Goal: Task Accomplishment & Management: Manage account settings

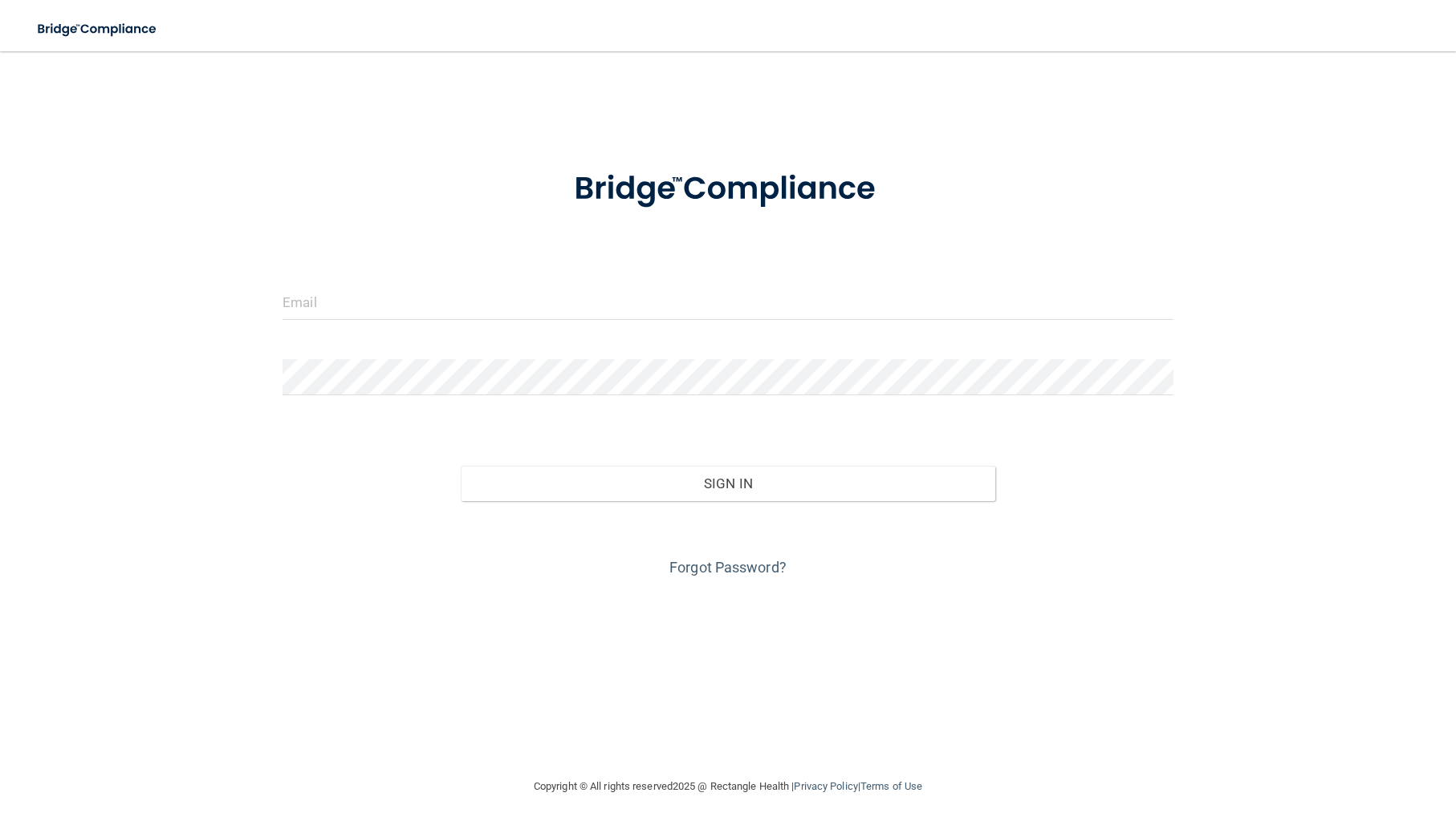
type input "[EMAIL_ADDRESS][DOMAIN_NAME]"
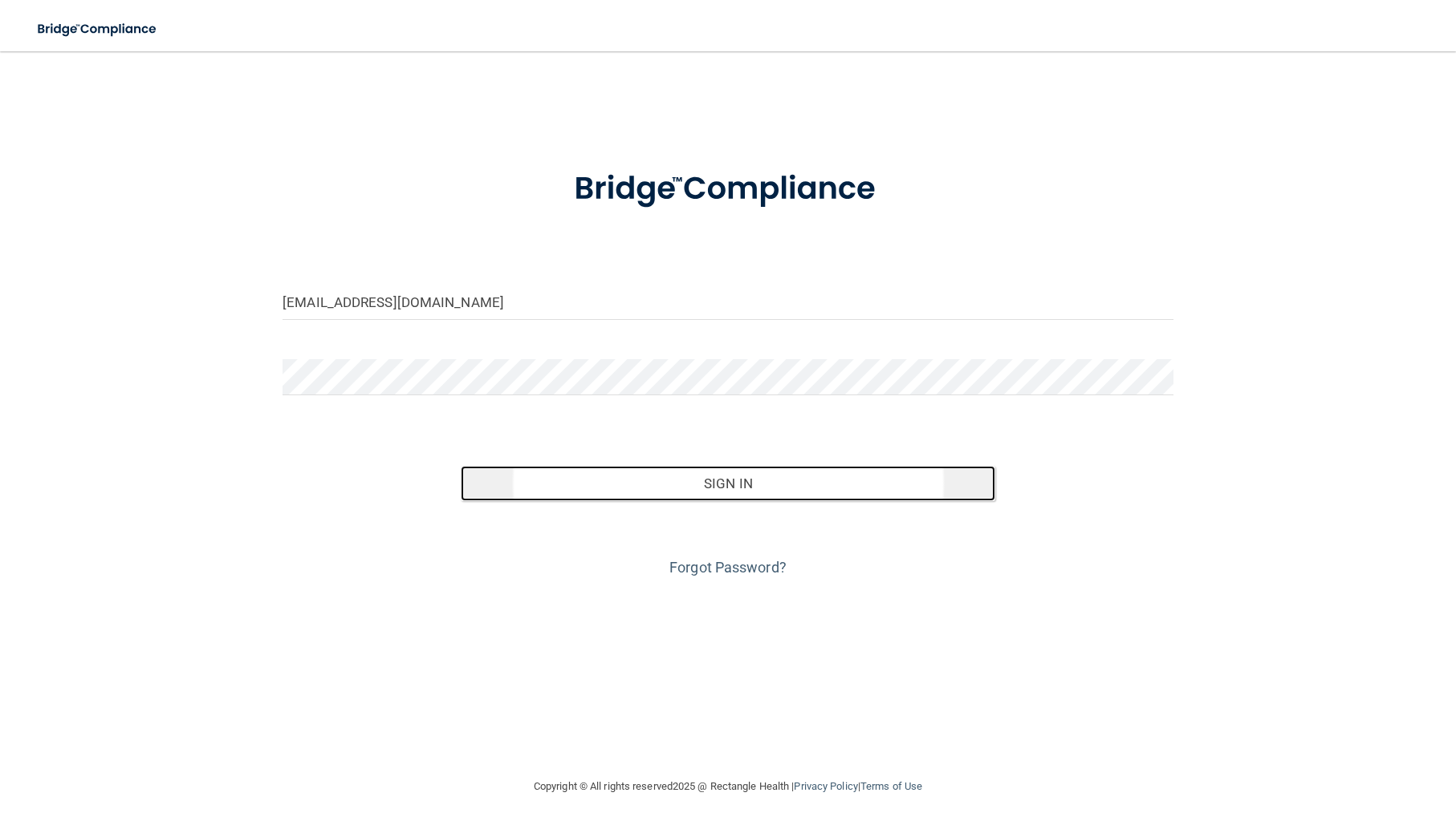
click at [804, 477] on button "Sign In" at bounding box center [728, 484] width 534 height 35
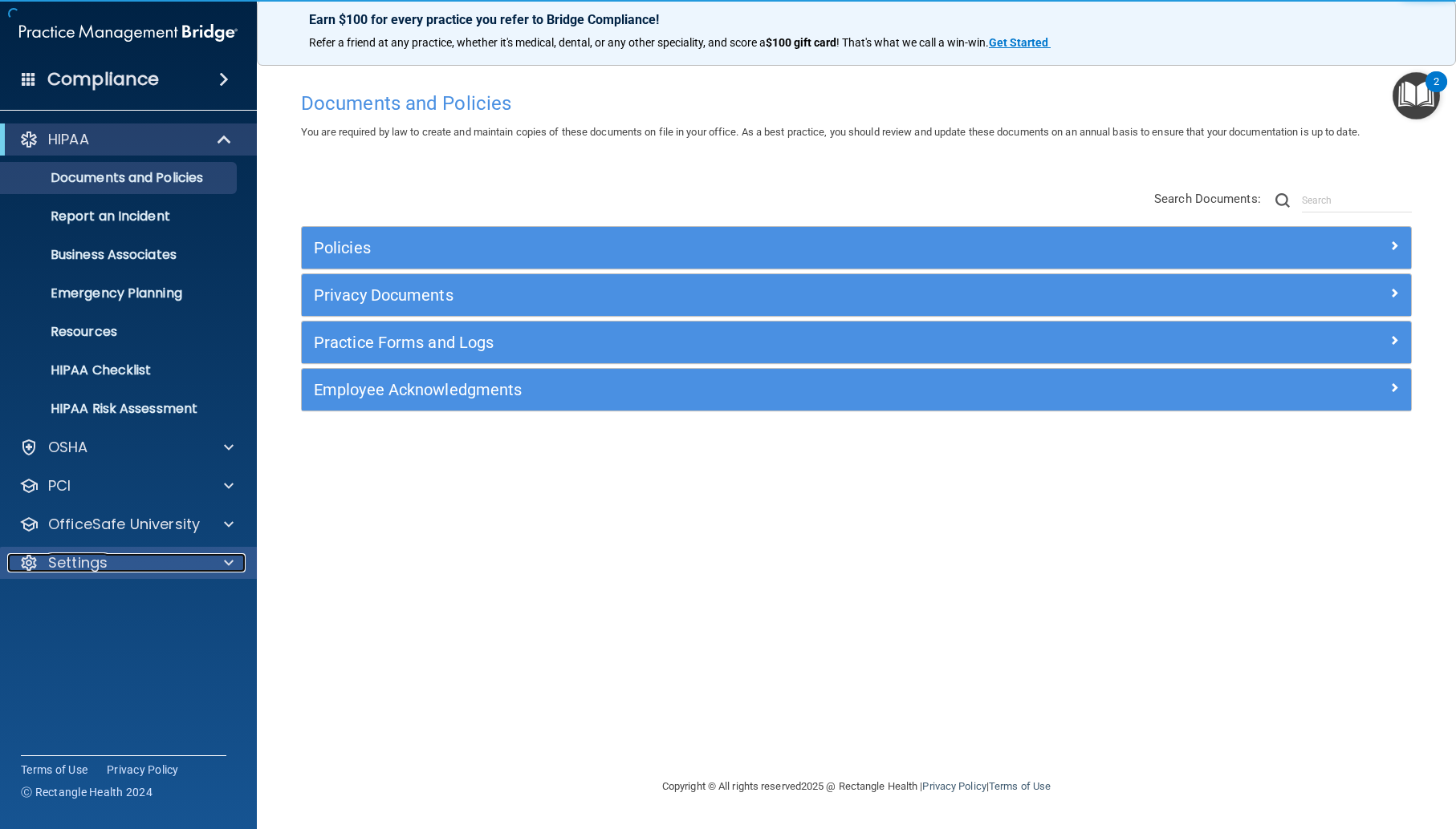
click at [204, 564] on div "Settings" at bounding box center [106, 563] width 199 height 20
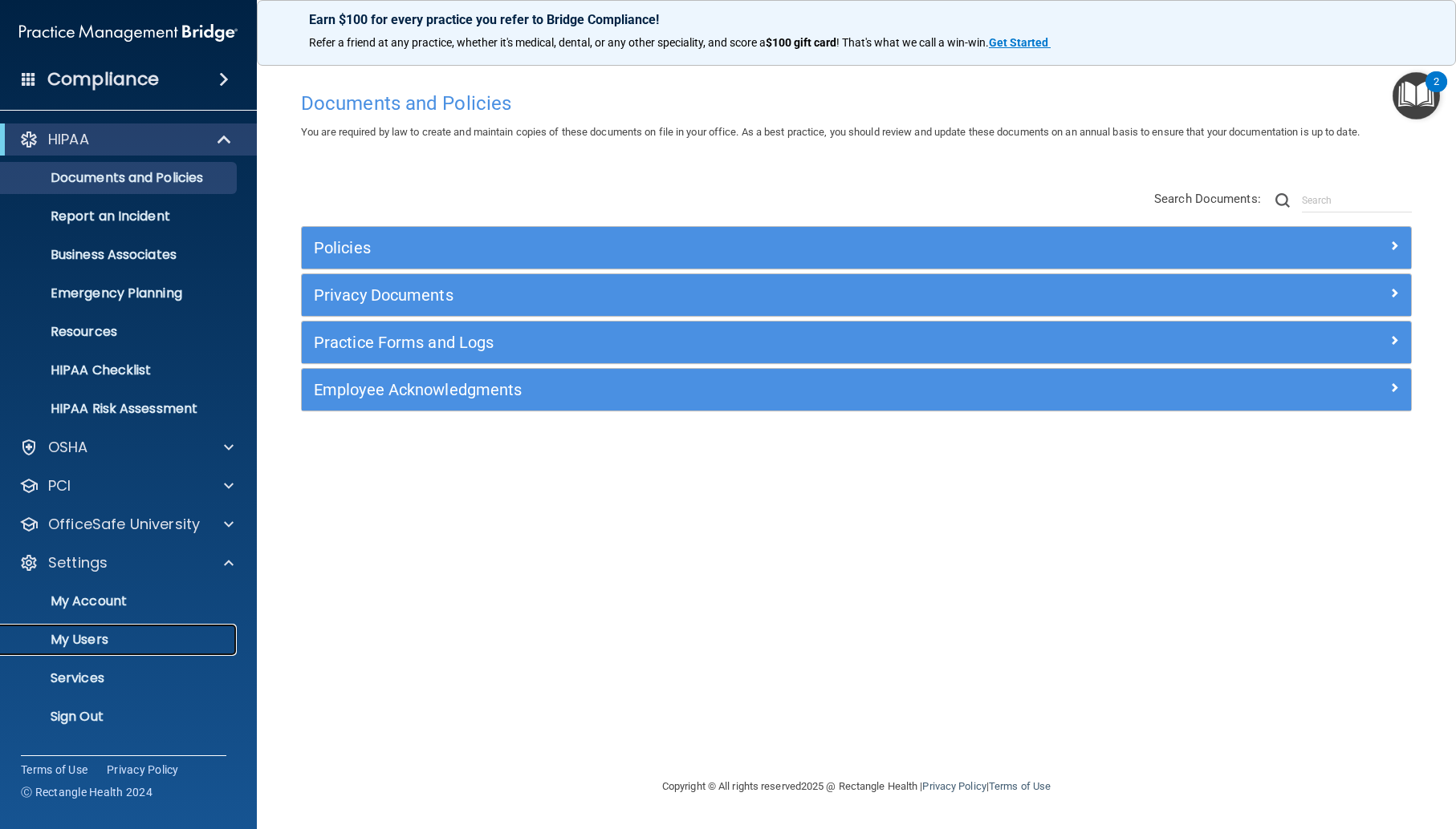
click at [104, 637] on p "My Users" at bounding box center [120, 640] width 219 height 16
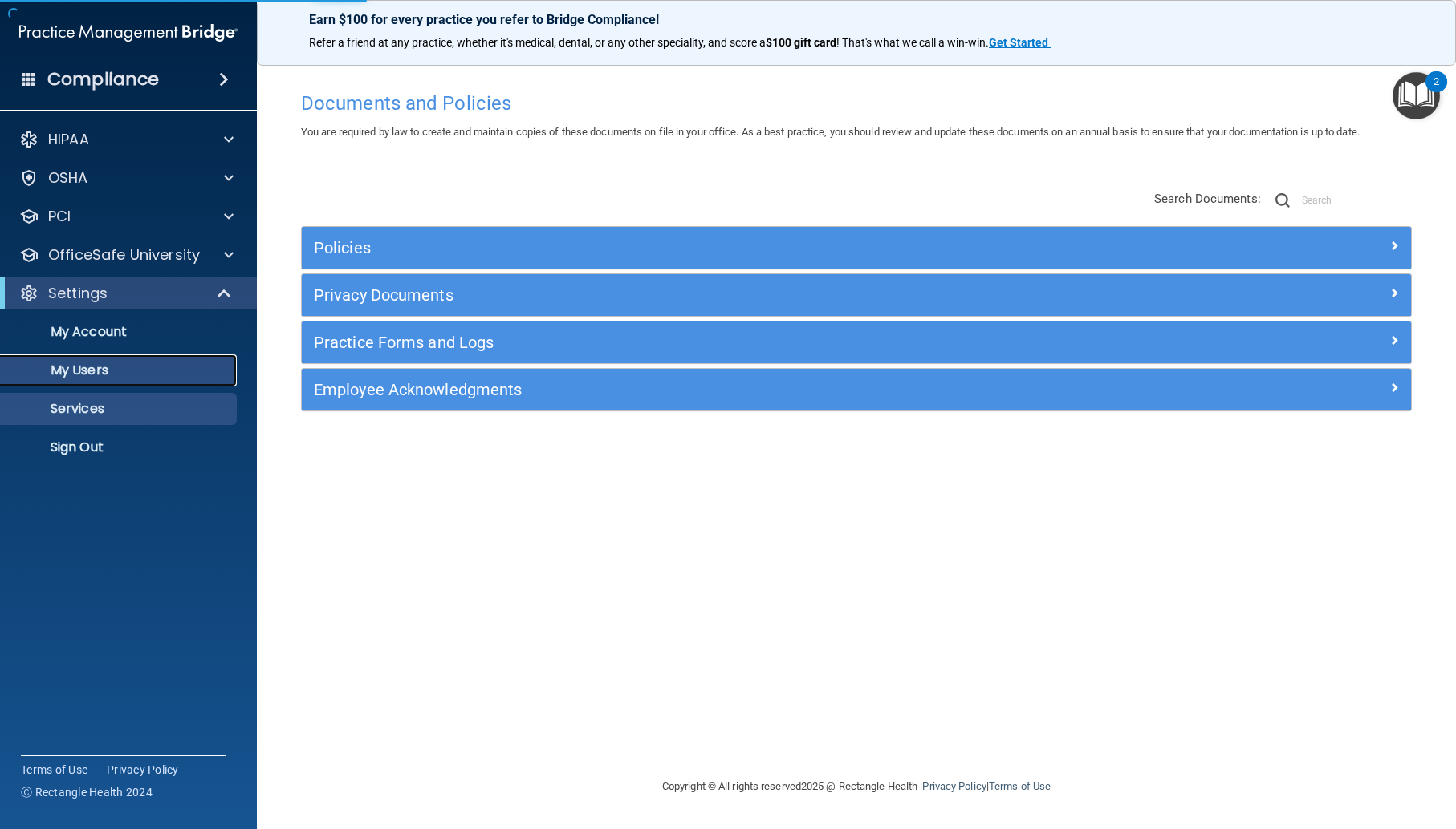
select select "20"
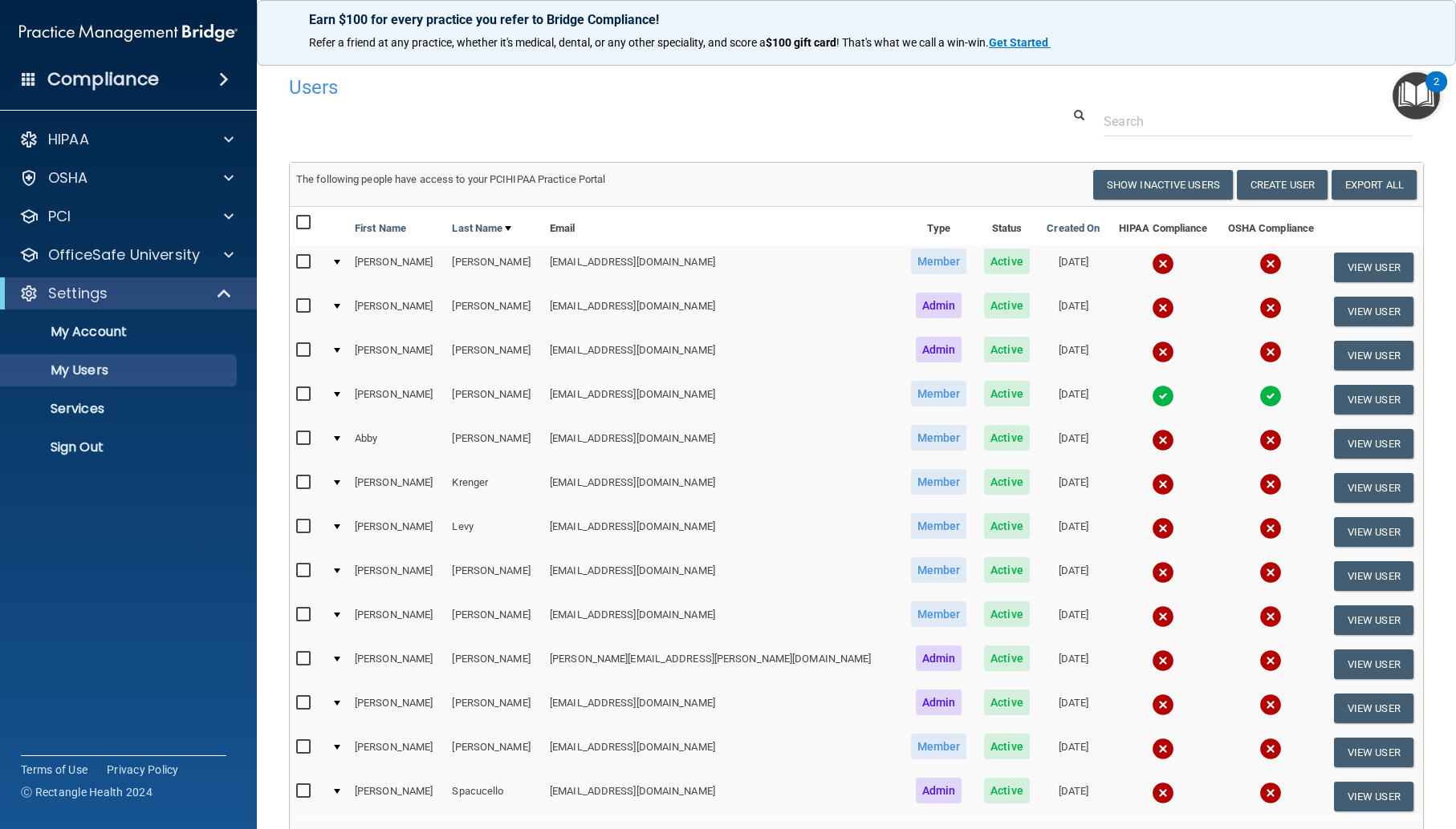
click at [305, 349] on input "checkbox" at bounding box center [305, 350] width 19 height 13
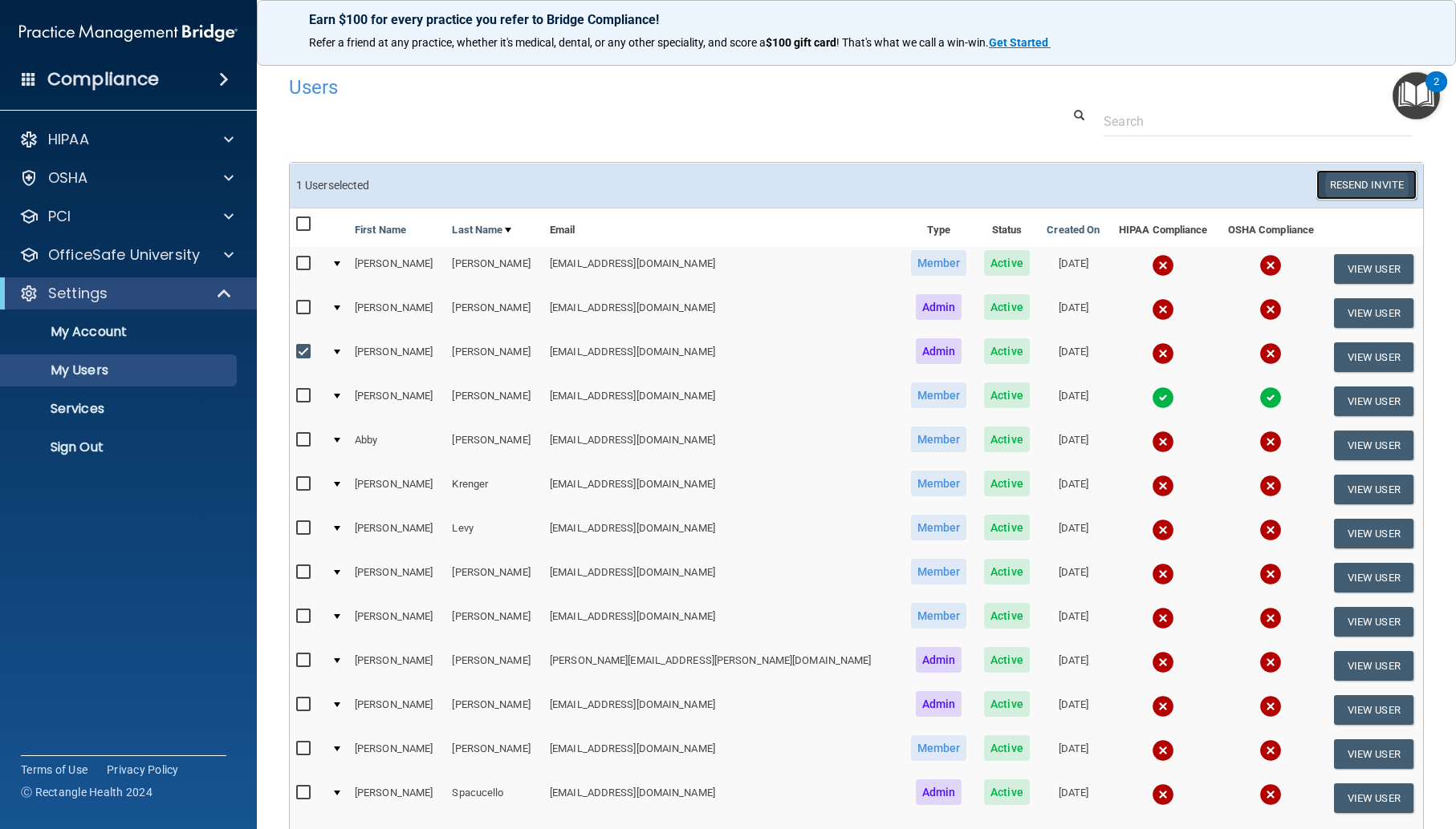
click at [1368, 179] on button "Resend Invite" at bounding box center [1366, 185] width 100 height 29
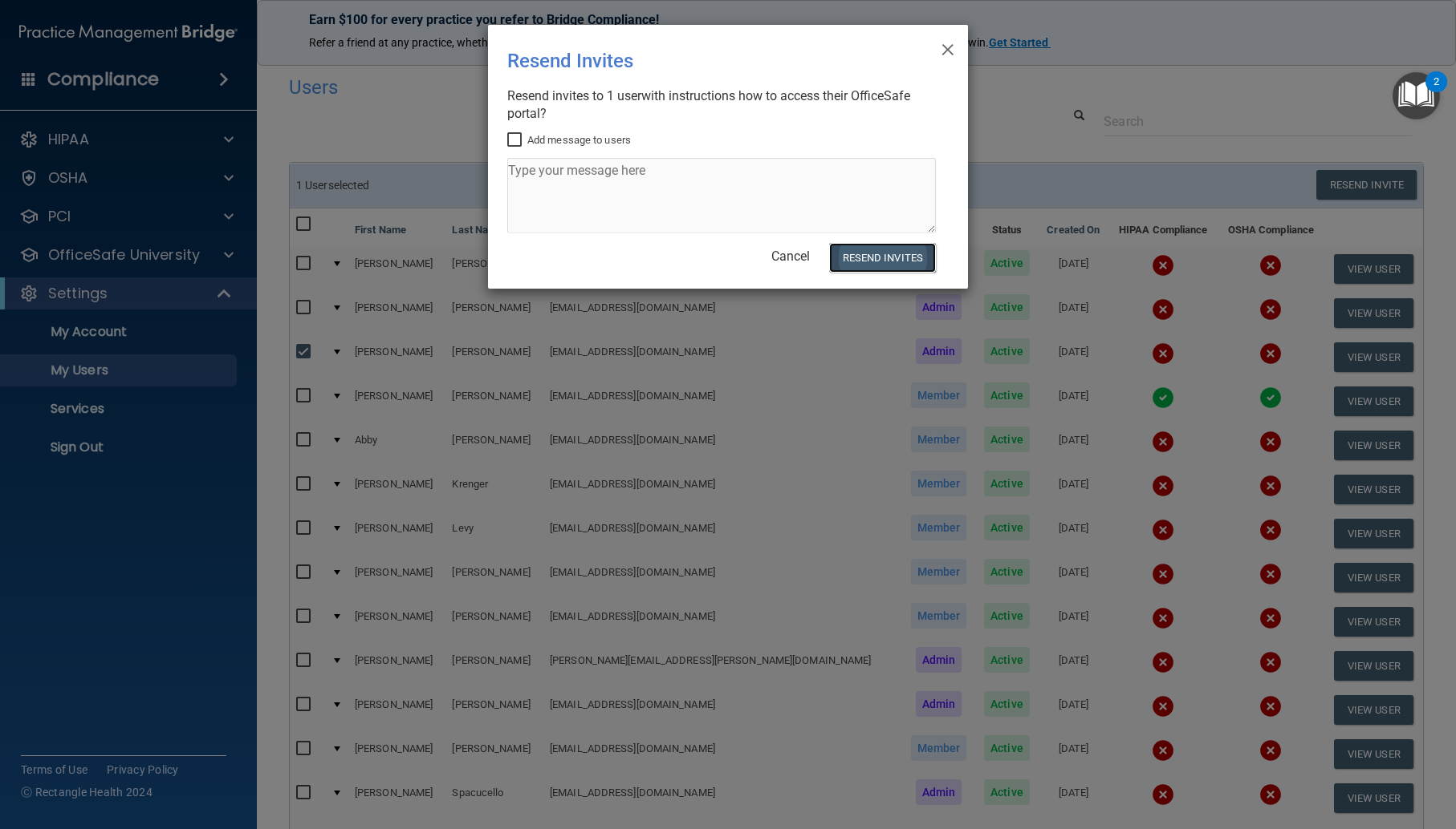
click at [853, 260] on button "Resend Invites" at bounding box center [882, 258] width 107 height 29
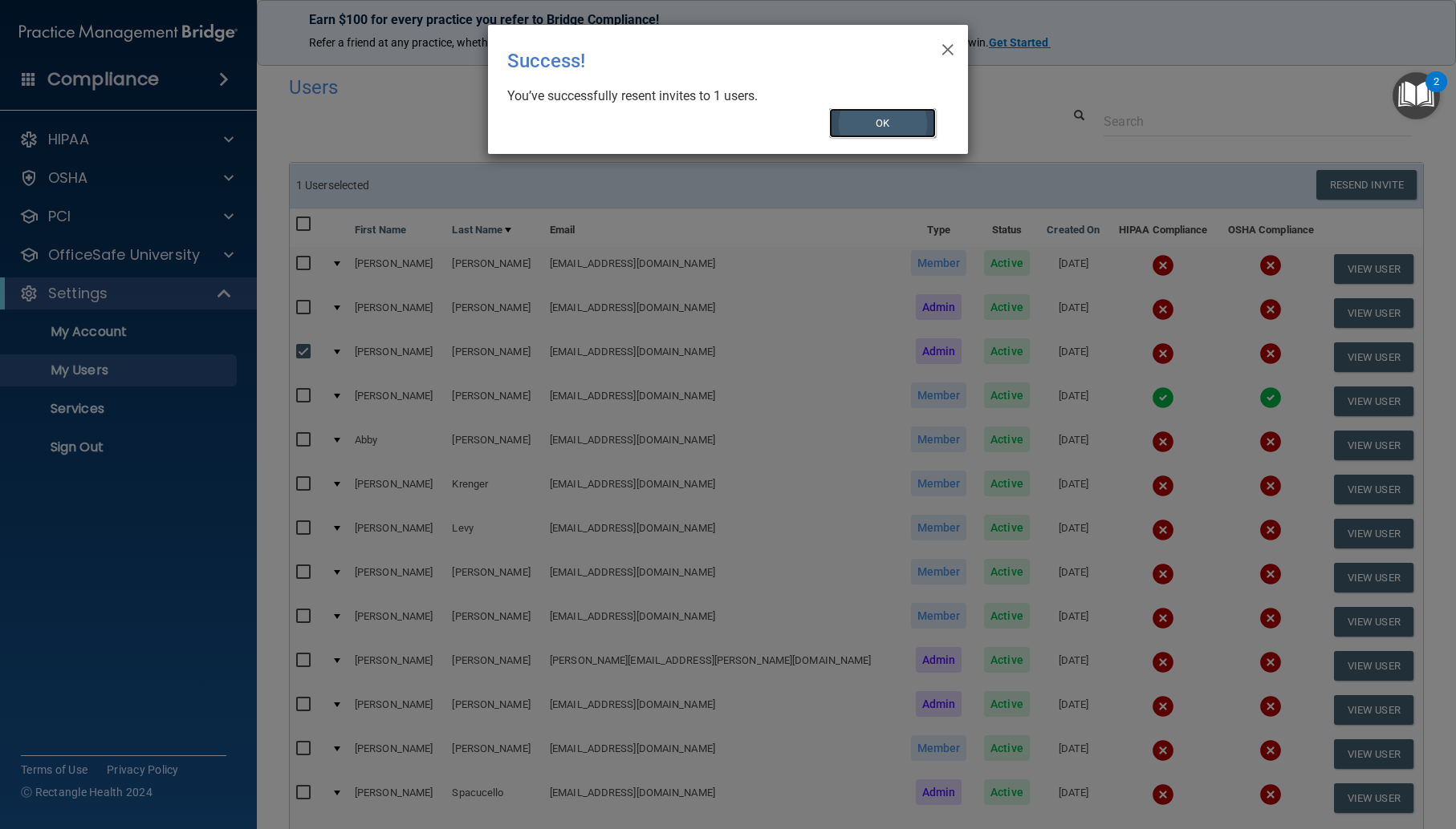
click at [878, 124] on button "OK" at bounding box center [883, 123] width 108 height 29
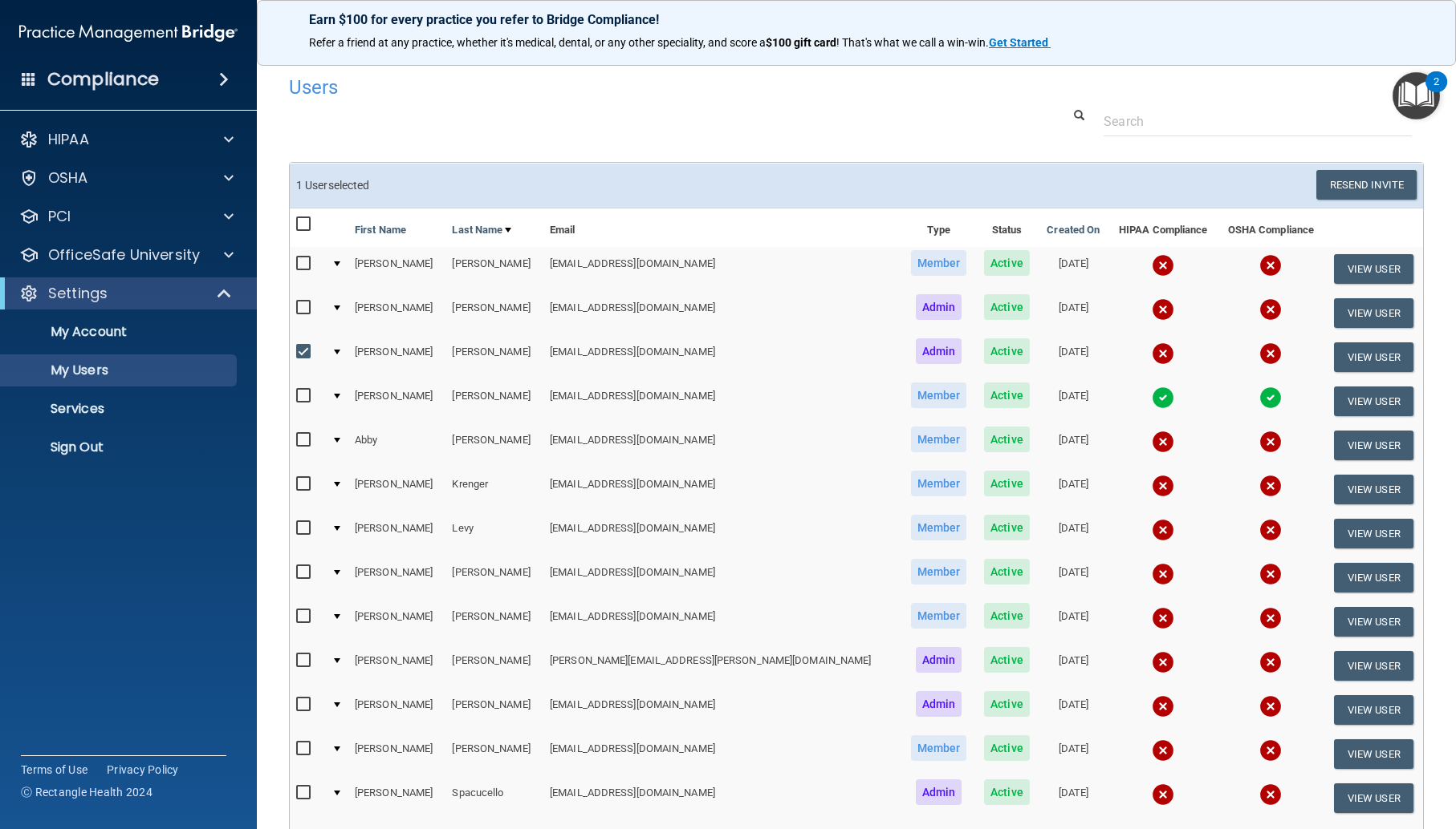
click at [305, 354] on input "checkbox" at bounding box center [305, 352] width 19 height 13
checkbox input "false"
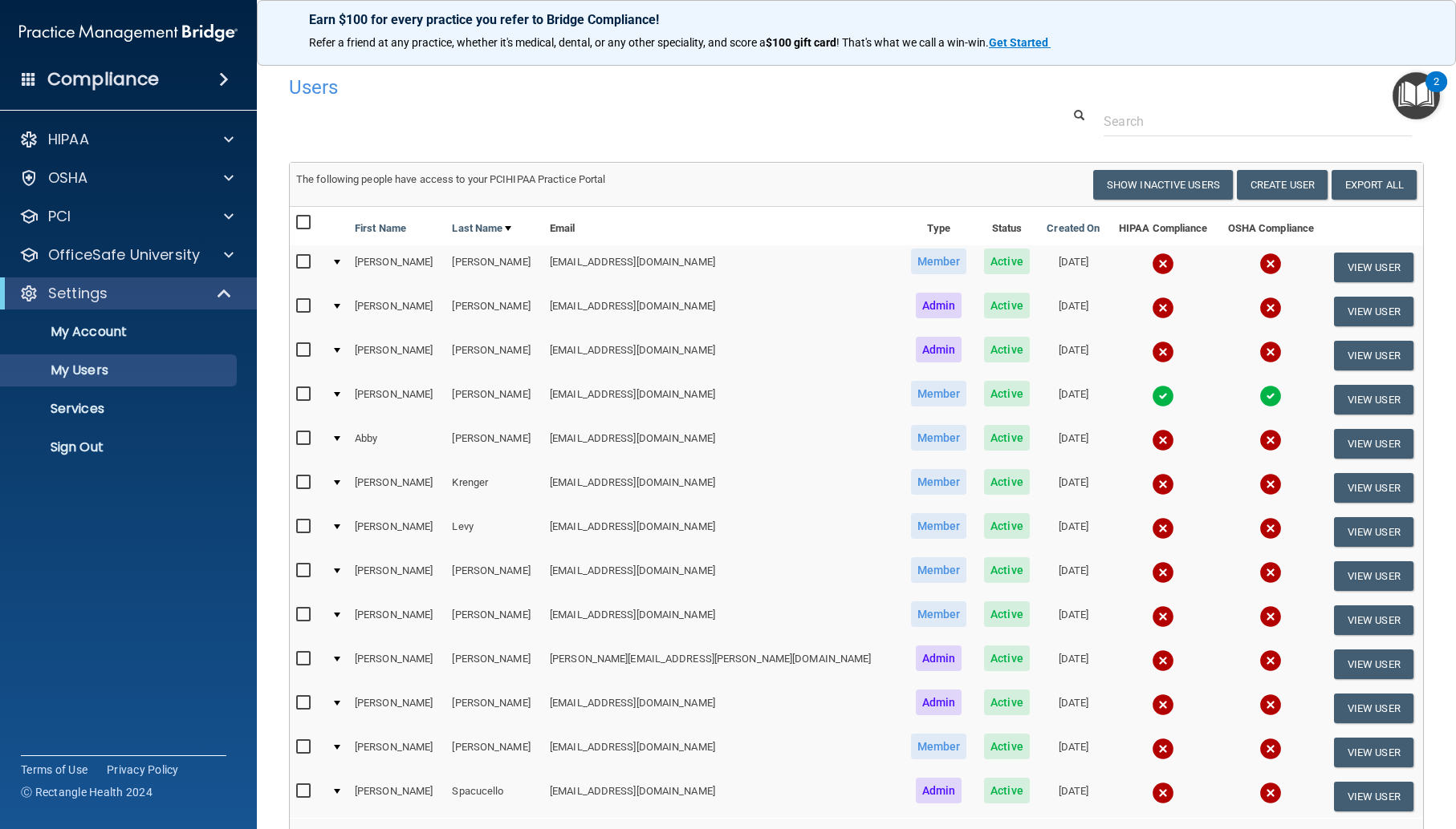
scroll to position [10, 0]
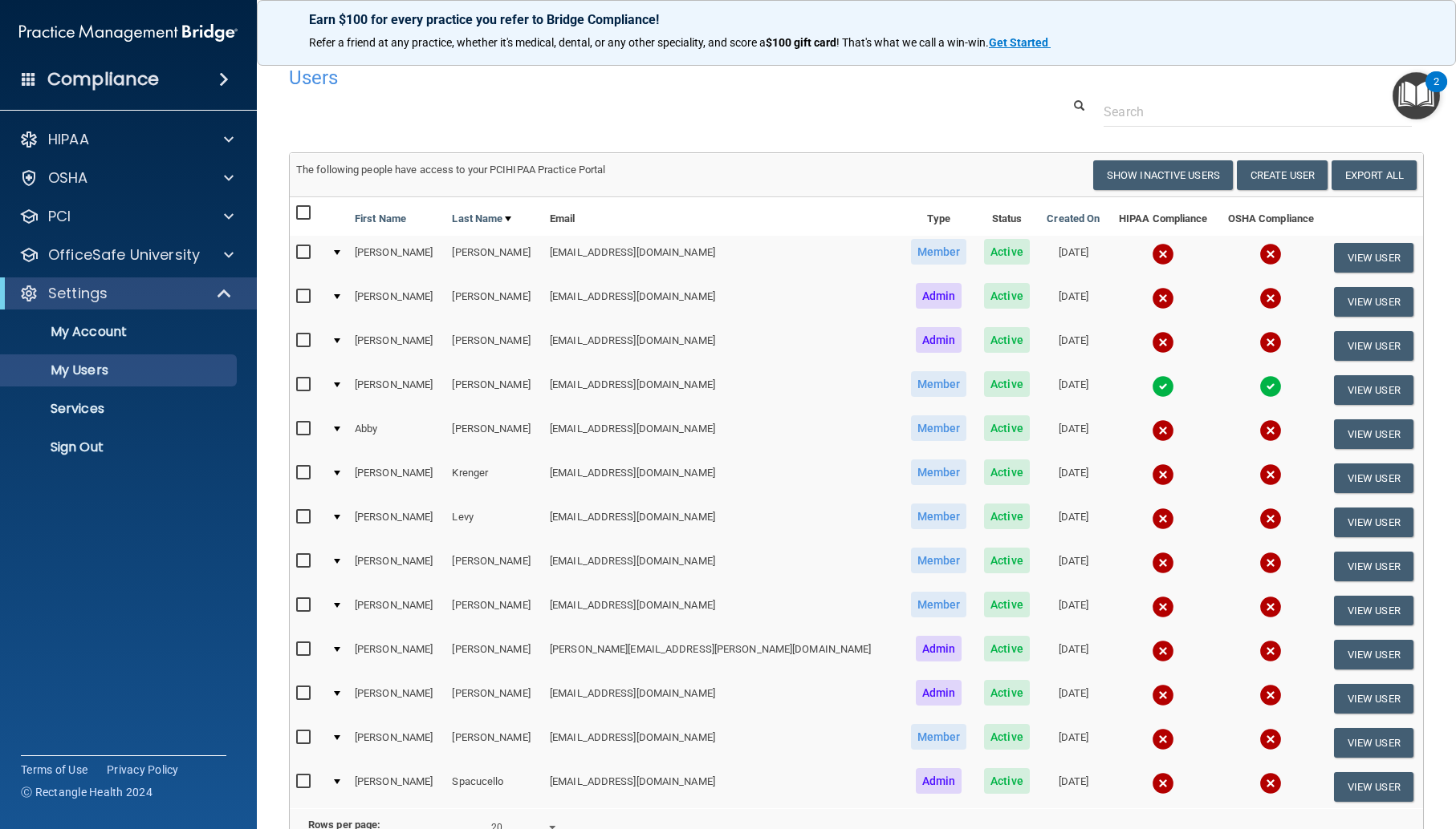
click at [303, 430] on input "checkbox" at bounding box center [305, 428] width 19 height 13
checkbox input "true"
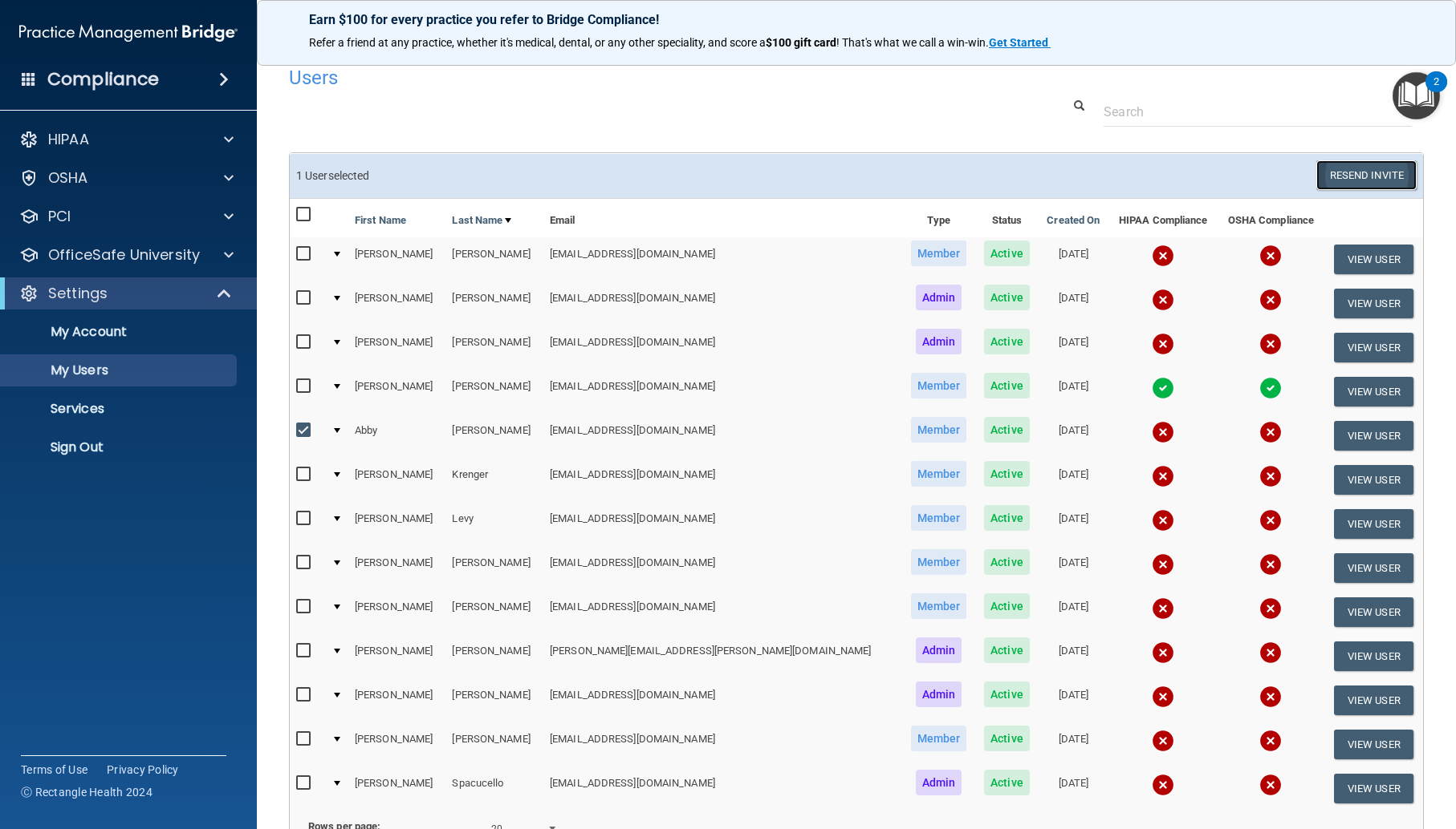
click at [1359, 176] on button "Resend Invite" at bounding box center [1366, 175] width 100 height 29
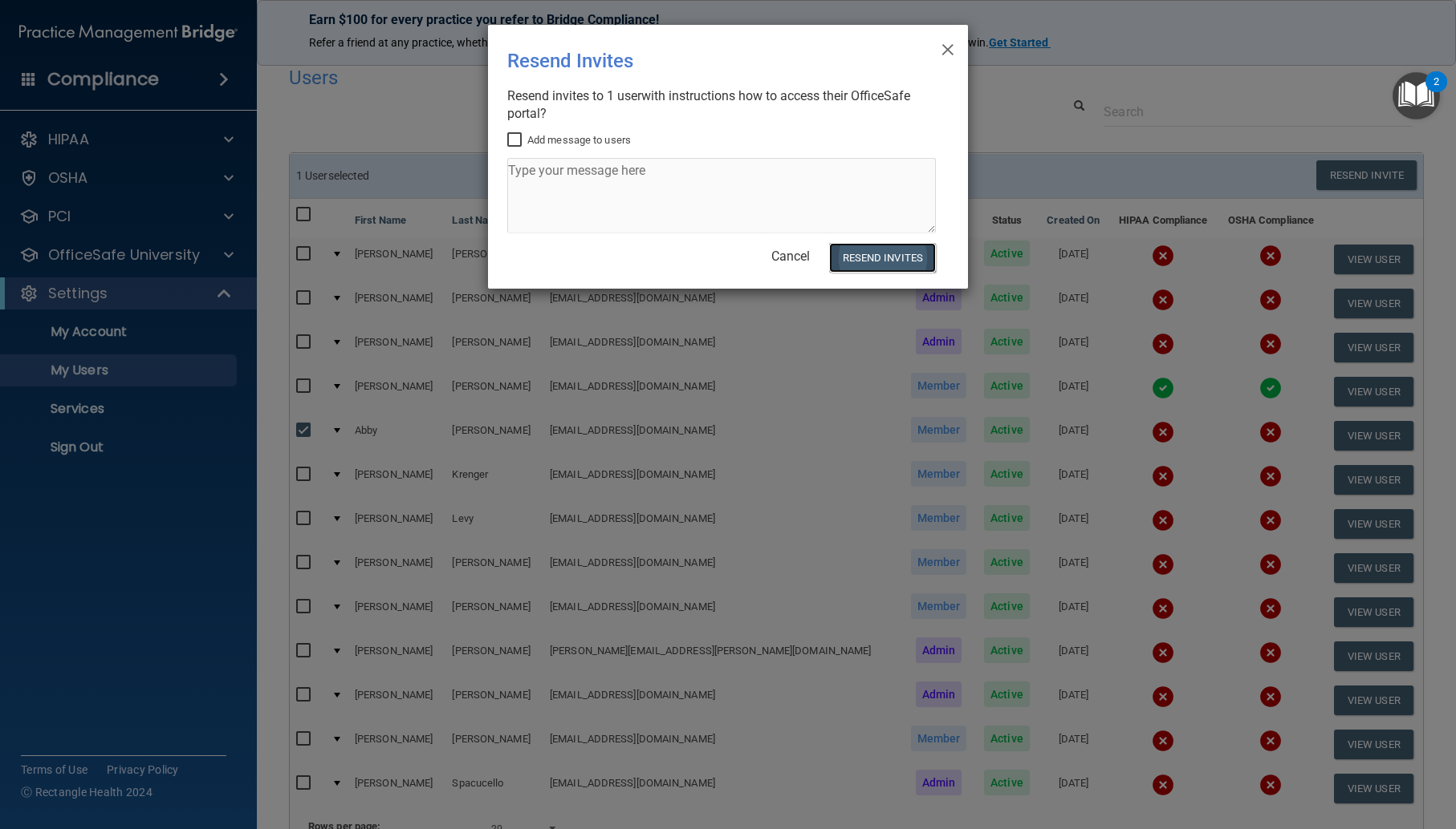
click at [895, 254] on button "Resend Invites" at bounding box center [882, 258] width 107 height 29
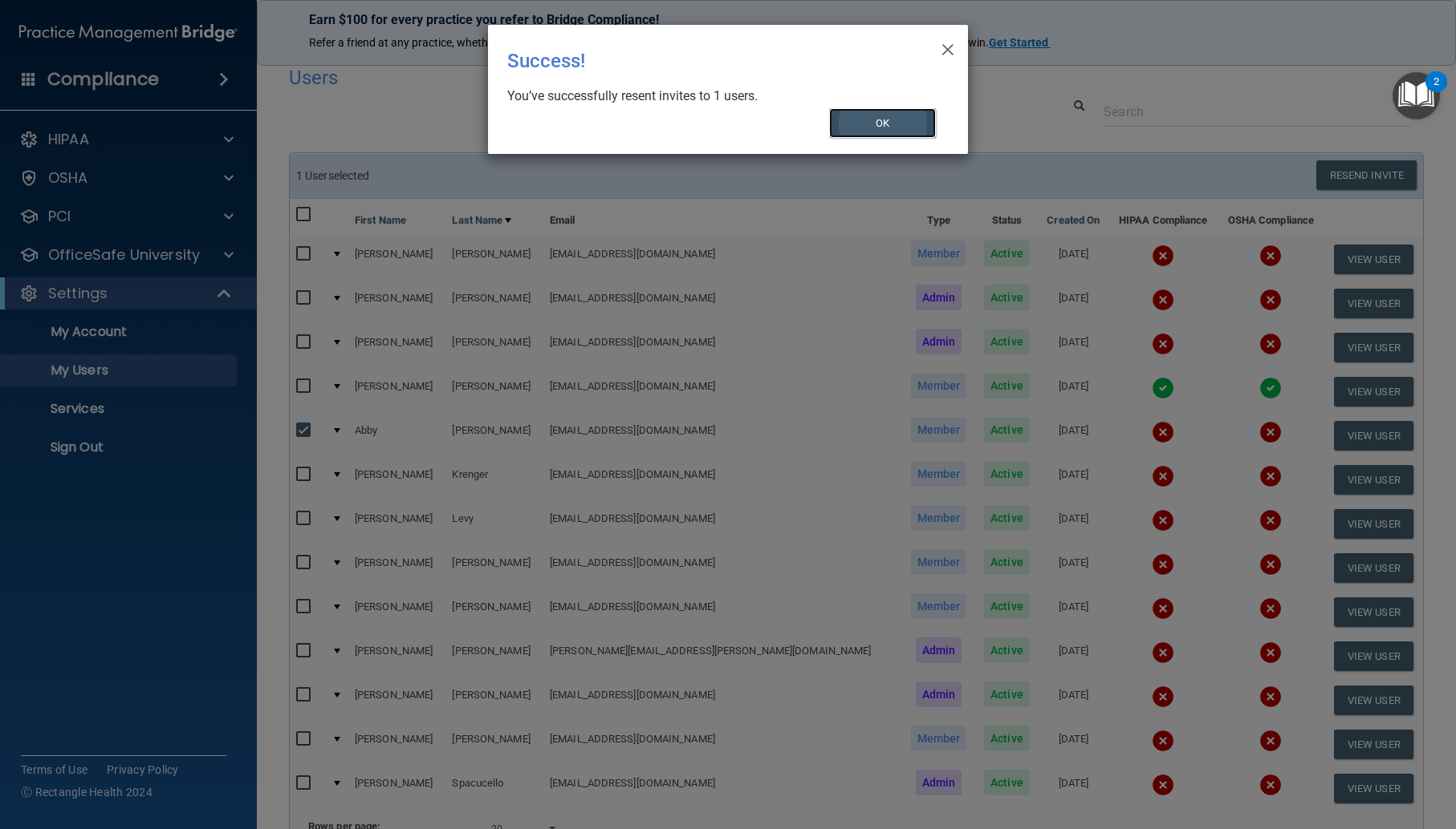
click at [866, 116] on button "OK" at bounding box center [883, 123] width 108 height 29
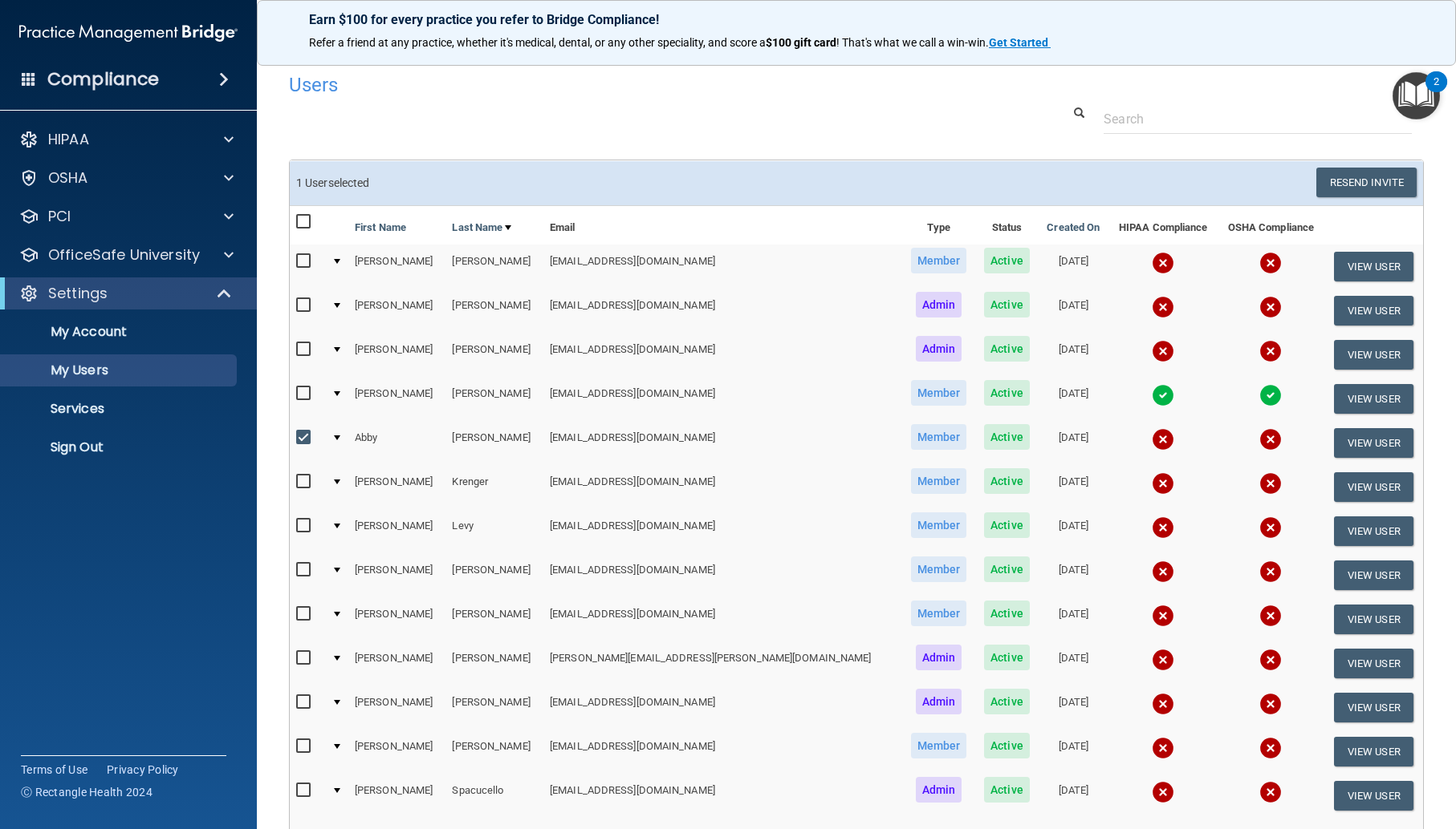
scroll to position [3, 0]
